Goal: Task Accomplishment & Management: Use online tool/utility

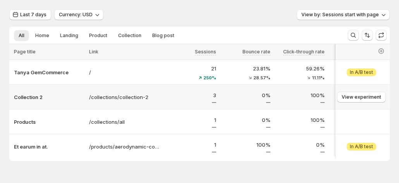
scroll to position [4, 0]
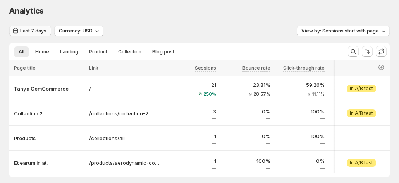
click at [30, 29] on span "Last 7 days" at bounding box center [33, 31] width 26 height 6
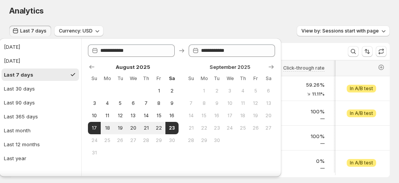
click at [30, 29] on span "Last 7 days" at bounding box center [33, 31] width 26 height 6
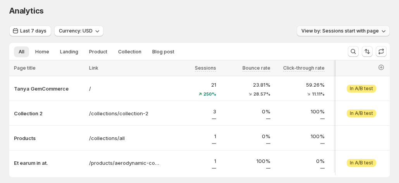
click at [363, 31] on span "View by: Sessions start with page" at bounding box center [341, 31] width 78 height 6
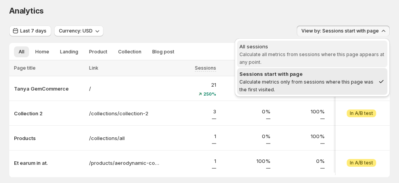
click at [321, 49] on div "All sessions" at bounding box center [313, 47] width 146 height 8
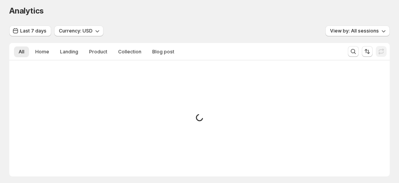
click at [250, 23] on div "Analytics. This page is ready Analytics" at bounding box center [199, 10] width 381 height 29
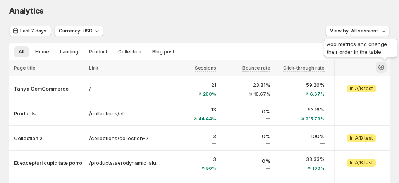
click at [384, 65] on icon "button" at bounding box center [381, 67] width 5 height 5
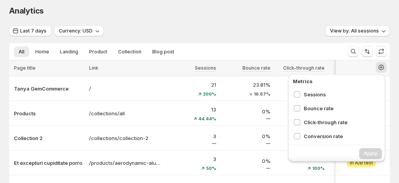
click at [301, 26] on div "Last 7 days Currency: USD View by: All sessions" at bounding box center [199, 31] width 381 height 11
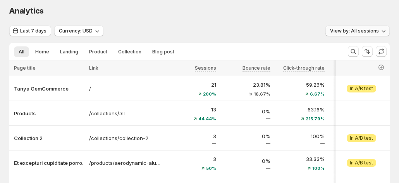
click at [347, 30] on span "View by: All sessions" at bounding box center [354, 31] width 49 height 6
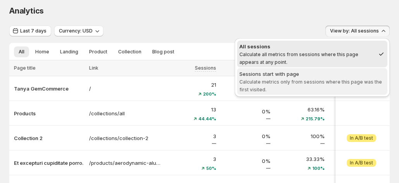
click at [296, 77] on div "Sessions start with page" at bounding box center [313, 74] width 146 height 8
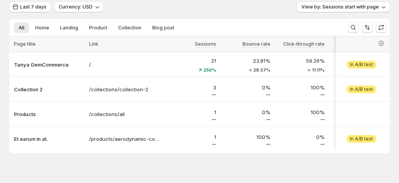
scroll to position [39, 0]
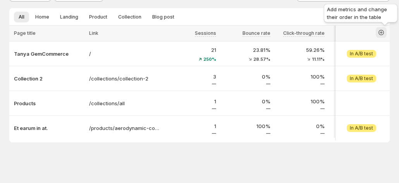
click at [385, 33] on icon "button" at bounding box center [382, 33] width 8 height 8
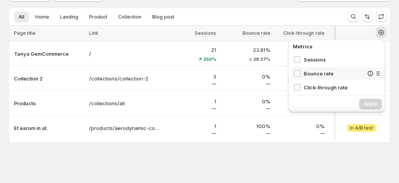
click at [317, 75] on span "Bounce rate" at bounding box center [334, 74] width 60 height 8
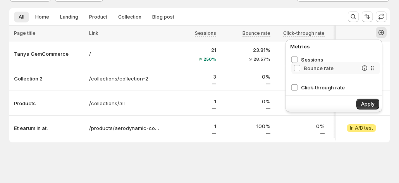
scroll to position [39, 4]
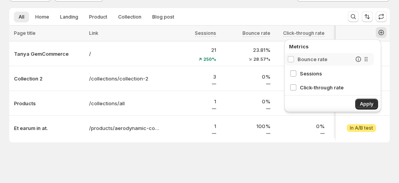
drag, startPoint x: 372, startPoint y: 75, endPoint x: 366, endPoint y: 57, distance: 18.5
click at [366, 57] on div "Sessions Bounce rate Click-through rate Conversion rate Visitors Avg time on pa…" at bounding box center [335, 73] width 95 height 39
click at [361, 102] on span "Apply" at bounding box center [367, 104] width 14 height 6
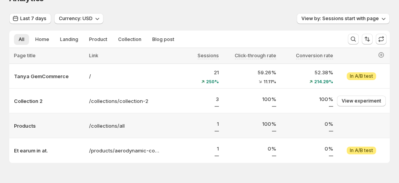
scroll to position [0, 4]
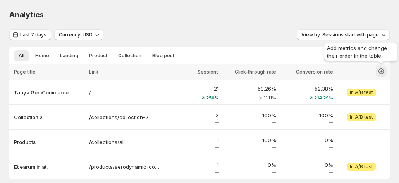
click at [380, 71] on icon "button" at bounding box center [382, 71] width 8 height 8
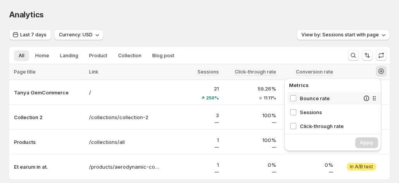
click at [322, 97] on span "Bounce rate" at bounding box center [330, 99] width 60 height 8
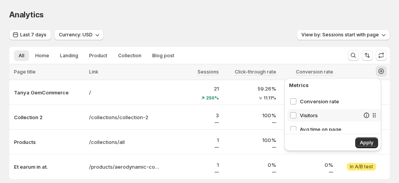
click at [308, 117] on span "Visitors" at bounding box center [330, 116] width 60 height 8
click at [307, 126] on span "Avg time on page" at bounding box center [330, 130] width 60 height 8
click at [364, 141] on span "Apply" at bounding box center [367, 143] width 14 height 6
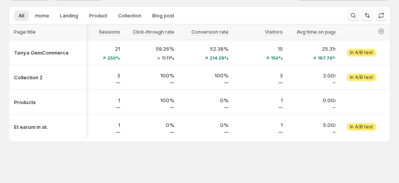
scroll to position [0, 124]
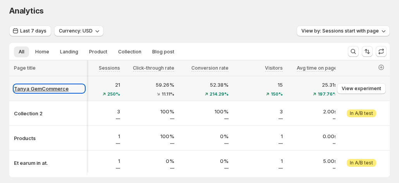
click at [30, 86] on p "Tanya GemCommerce" at bounding box center [49, 89] width 71 height 8
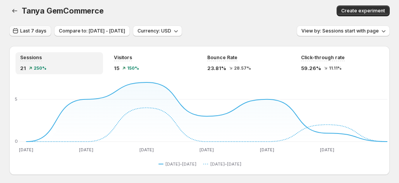
click at [37, 33] on span "Last 7 days" at bounding box center [33, 31] width 26 height 6
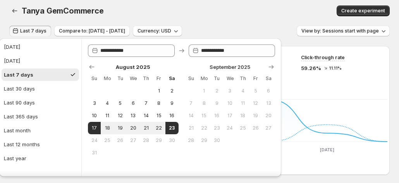
click at [37, 33] on span "Last 7 days" at bounding box center [33, 31] width 26 height 6
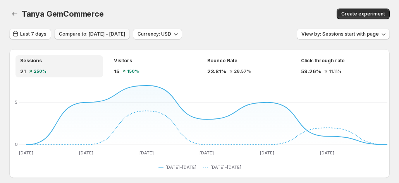
scroll to position [0, 4]
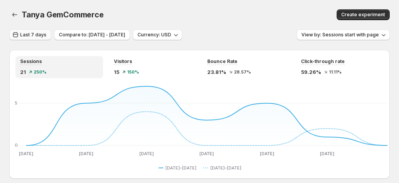
click at [38, 36] on span "Last 7 days" at bounding box center [33, 35] width 26 height 6
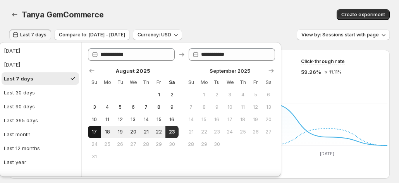
click at [88, 130] on button "17" at bounding box center [94, 132] width 13 height 12
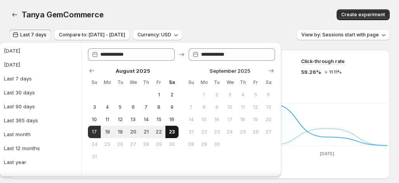
click at [169, 133] on span "23" at bounding box center [172, 132] width 7 height 6
type input "**********"
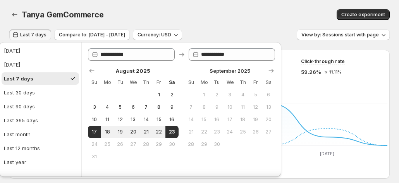
scroll to position [26, 0]
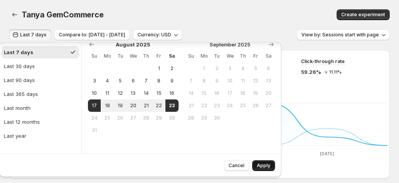
click at [257, 164] on span "Apply" at bounding box center [264, 166] width 14 height 6
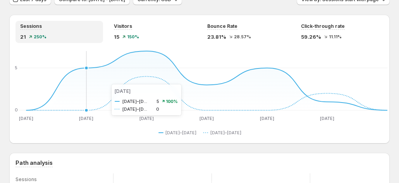
scroll to position [0, 4]
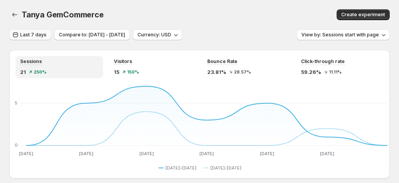
click at [36, 37] on span "Last 7 days" at bounding box center [33, 35] width 26 height 6
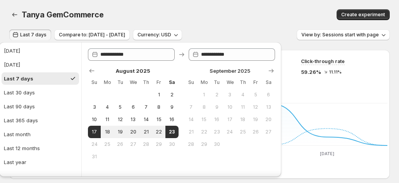
click at [36, 37] on span "Last 7 days" at bounding box center [33, 35] width 26 height 6
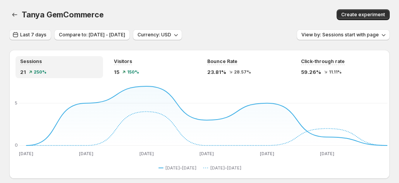
click at [36, 37] on span "Last 7 days" at bounding box center [33, 35] width 26 height 6
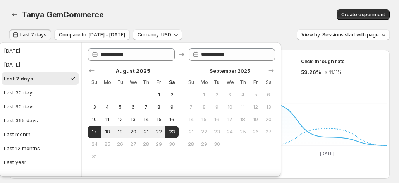
click at [36, 37] on span "Last 7 days" at bounding box center [33, 35] width 26 height 6
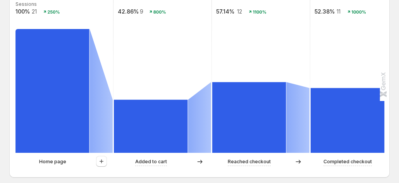
scroll to position [194, 4]
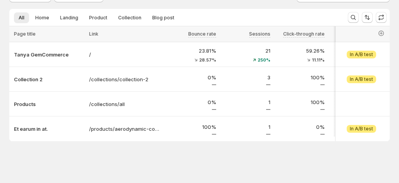
scroll to position [43, 4]
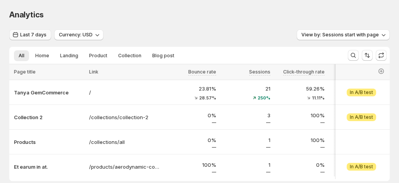
click at [24, 35] on span "Last 7 days" at bounding box center [33, 35] width 26 height 6
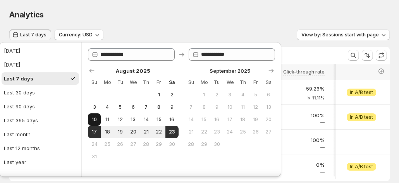
click at [91, 118] on span "10" at bounding box center [94, 120] width 7 height 6
type input "**********"
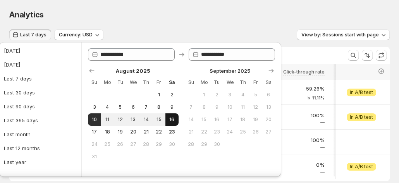
click at [170, 118] on span "16" at bounding box center [172, 120] width 7 height 6
type input "**********"
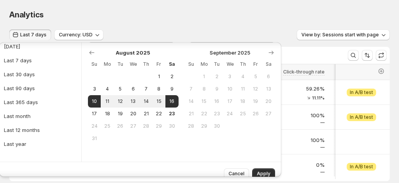
scroll to position [26, 0]
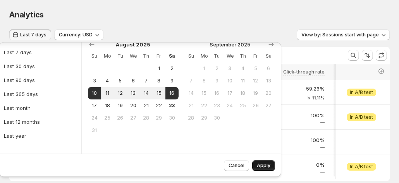
click at [261, 161] on button "Apply" at bounding box center [263, 166] width 23 height 11
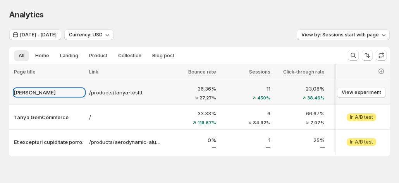
click at [36, 94] on p "[PERSON_NAME]" at bounding box center [49, 93] width 71 height 8
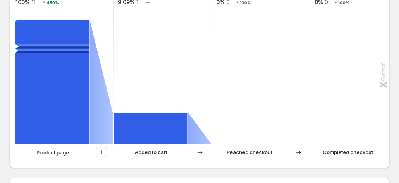
scroll to position [233, 0]
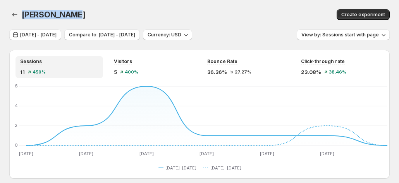
drag, startPoint x: 75, startPoint y: 17, endPoint x: 22, endPoint y: 13, distance: 52.5
click at [22, 13] on div "[PERSON_NAME]" at bounding box center [115, 14] width 186 height 11
copy span "[PERSON_NAME]"
click at [123, 7] on div "Tanya Testtt. This page is ready Tanya Testtt Create experiment" at bounding box center [199, 14] width 381 height 29
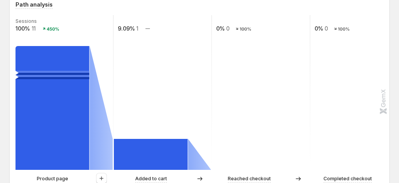
scroll to position [155, 0]
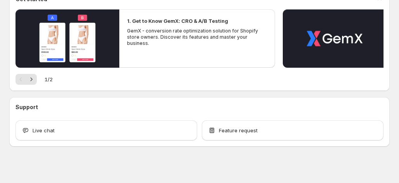
scroll to position [87, 0]
